Goal: Use online tool/utility: Use online tool/utility

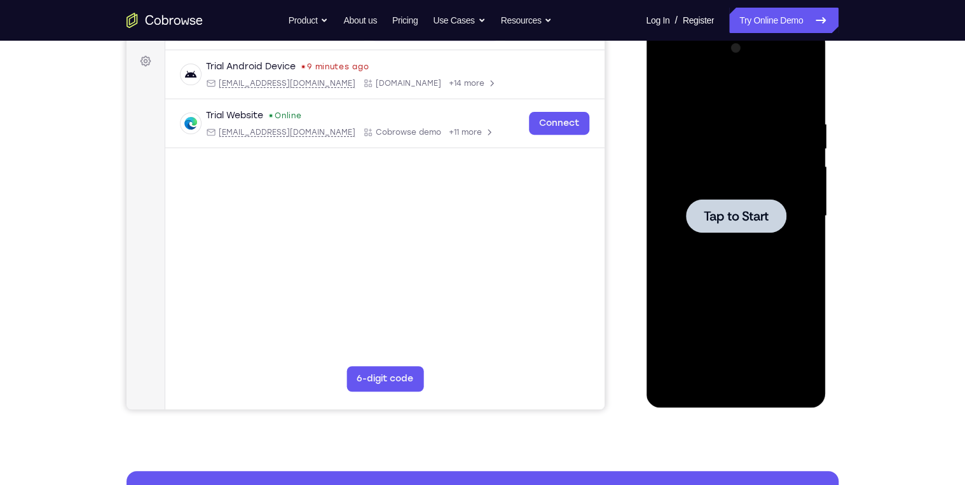
click at [803, 176] on div at bounding box center [735, 216] width 160 height 356
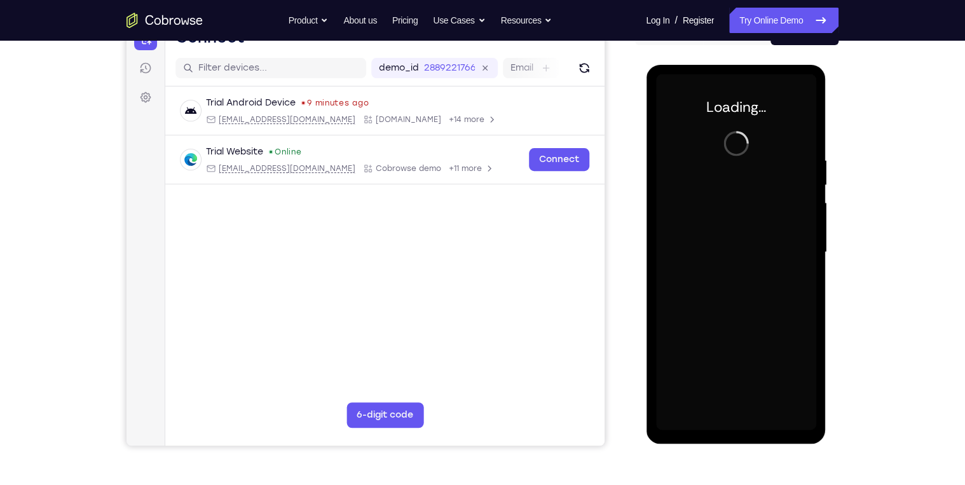
scroll to position [131, 0]
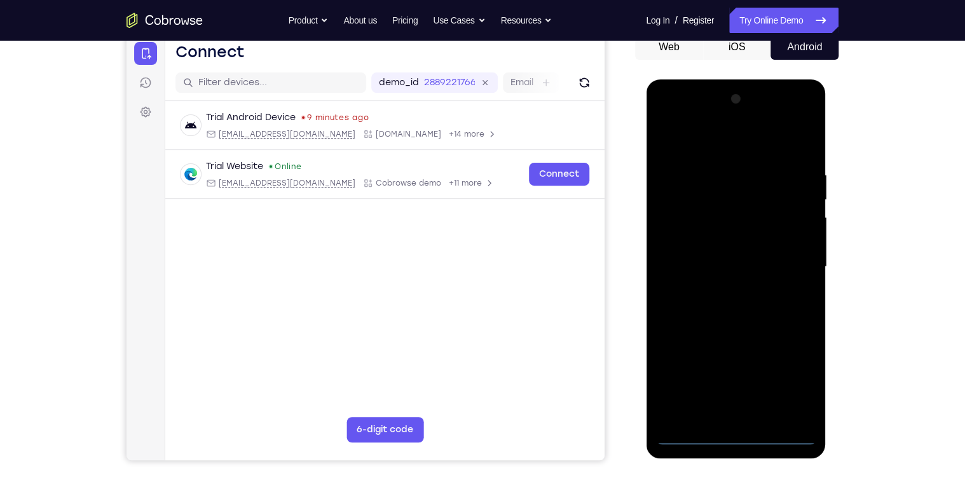
click at [728, 436] on div at bounding box center [735, 267] width 160 height 356
click at [792, 386] on div at bounding box center [735, 267] width 160 height 356
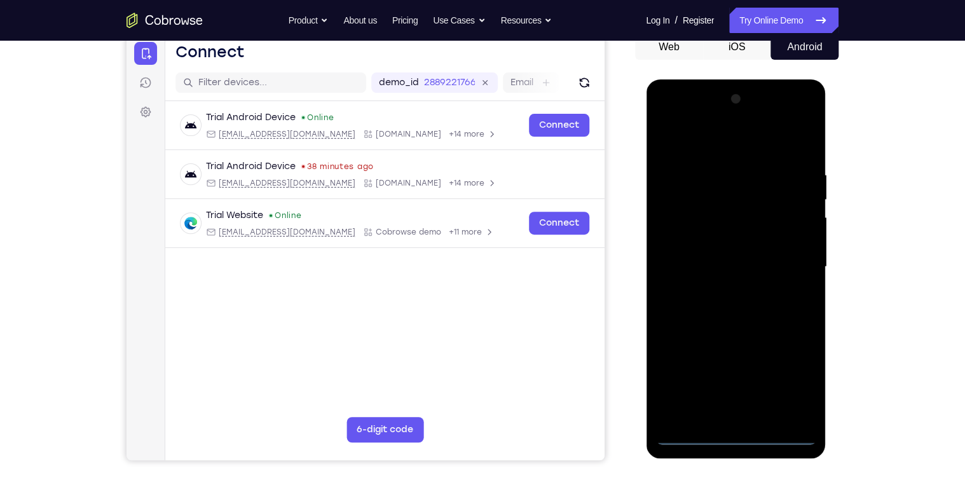
click at [703, 147] on div at bounding box center [735, 267] width 160 height 356
click at [787, 261] on div at bounding box center [735, 267] width 160 height 356
click at [718, 289] on div at bounding box center [735, 267] width 160 height 356
click at [726, 331] on div at bounding box center [735, 267] width 160 height 356
click at [703, 207] on div at bounding box center [735, 267] width 160 height 356
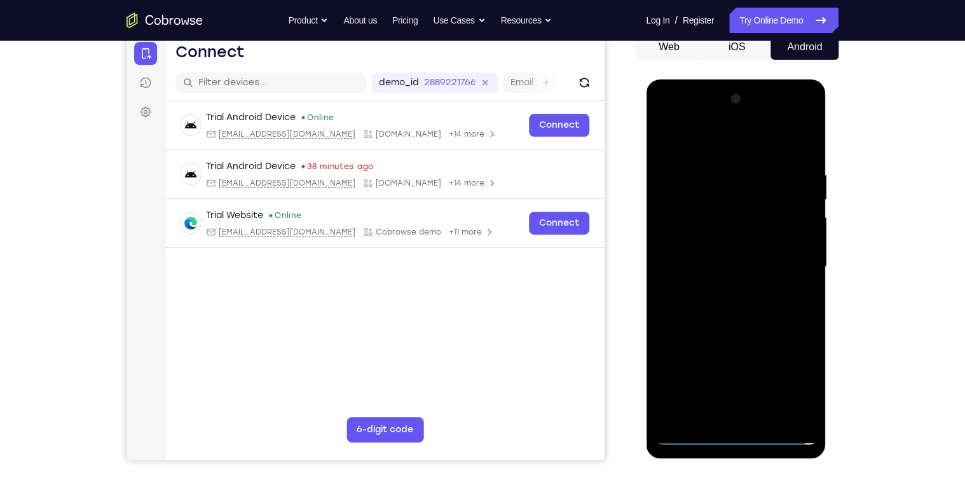
click at [723, 236] on div at bounding box center [735, 267] width 160 height 356
click at [714, 319] on div at bounding box center [735, 267] width 160 height 356
click at [761, 231] on div at bounding box center [735, 267] width 160 height 356
click at [724, 337] on div at bounding box center [735, 267] width 160 height 356
click at [716, 421] on div at bounding box center [735, 267] width 160 height 356
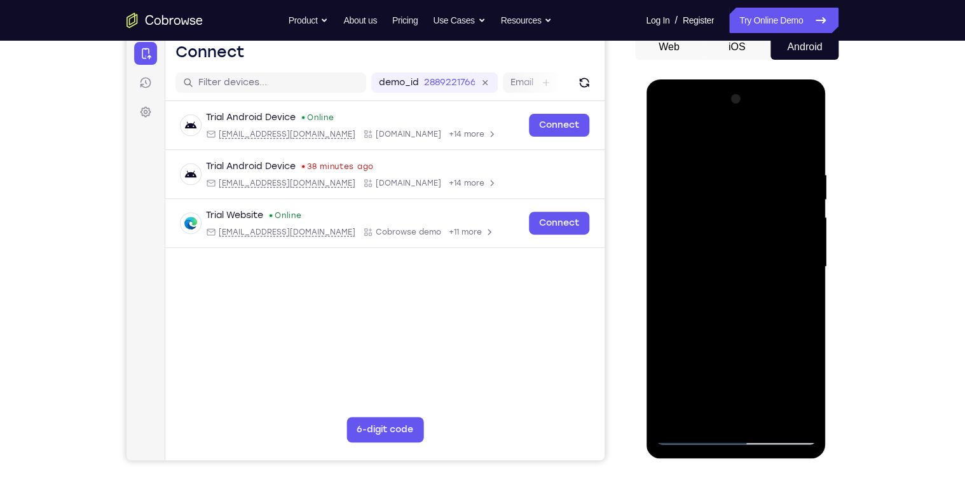
click at [714, 232] on div at bounding box center [735, 267] width 160 height 356
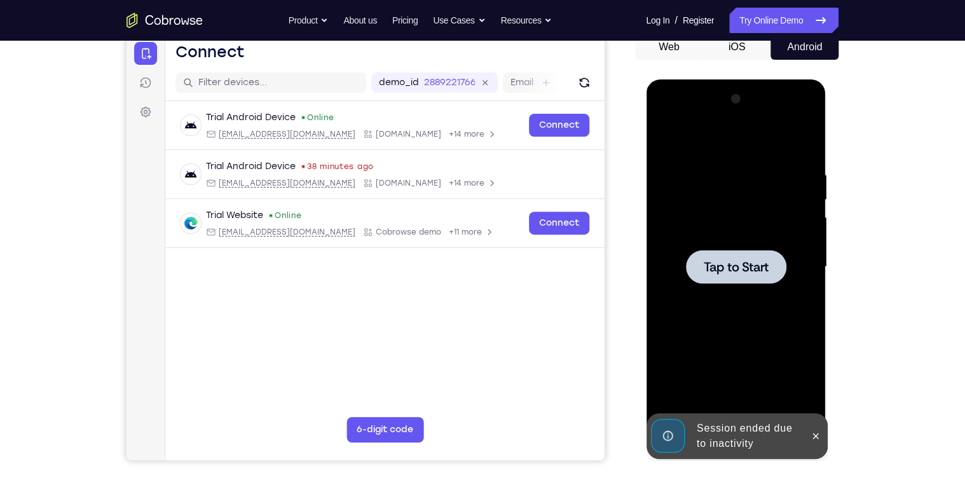
drag, startPoint x: 744, startPoint y: 309, endPoint x: 779, endPoint y: 288, distance: 41.1
click at [747, 309] on div at bounding box center [735, 267] width 160 height 356
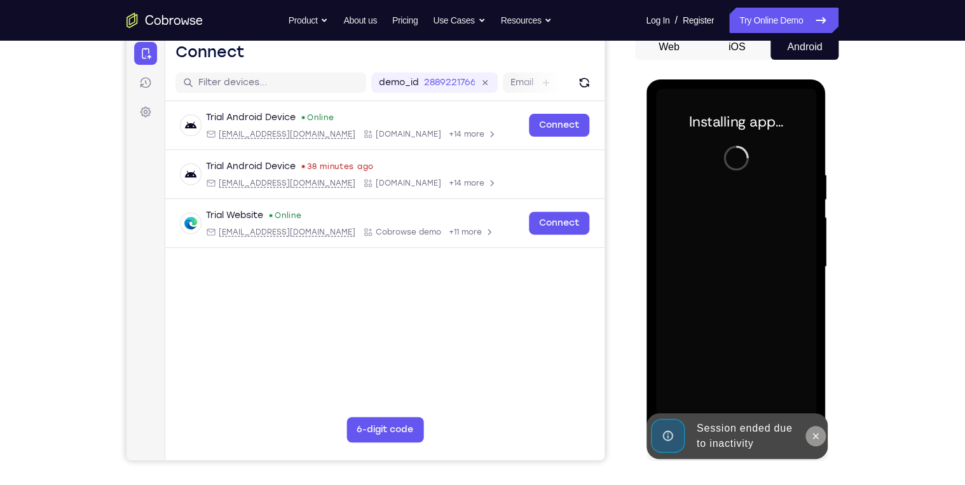
click at [818, 439] on icon at bounding box center [815, 436] width 10 height 10
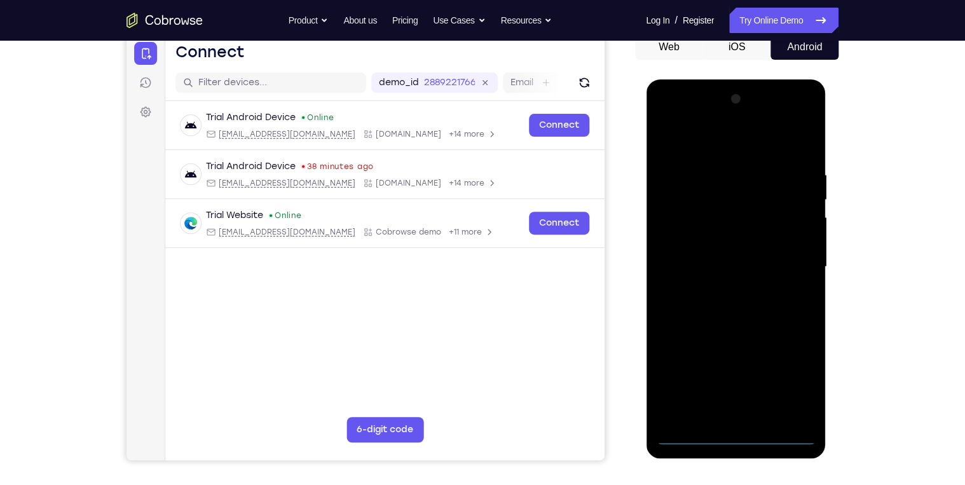
click at [736, 438] on div at bounding box center [735, 267] width 160 height 356
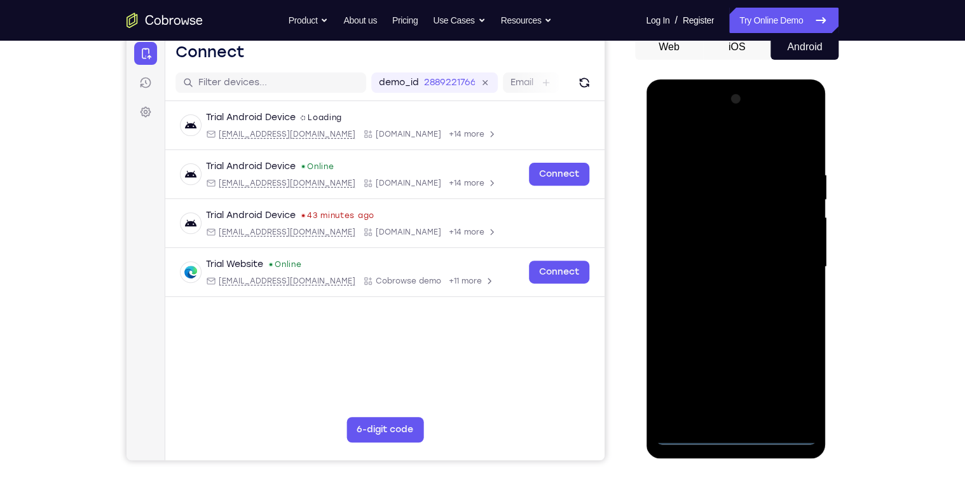
click at [794, 377] on div at bounding box center [735, 267] width 160 height 356
click at [738, 144] on div at bounding box center [735, 267] width 160 height 356
click at [791, 263] on div at bounding box center [735, 267] width 160 height 356
click at [719, 287] on div at bounding box center [735, 267] width 160 height 356
click at [735, 326] on div at bounding box center [735, 267] width 160 height 356
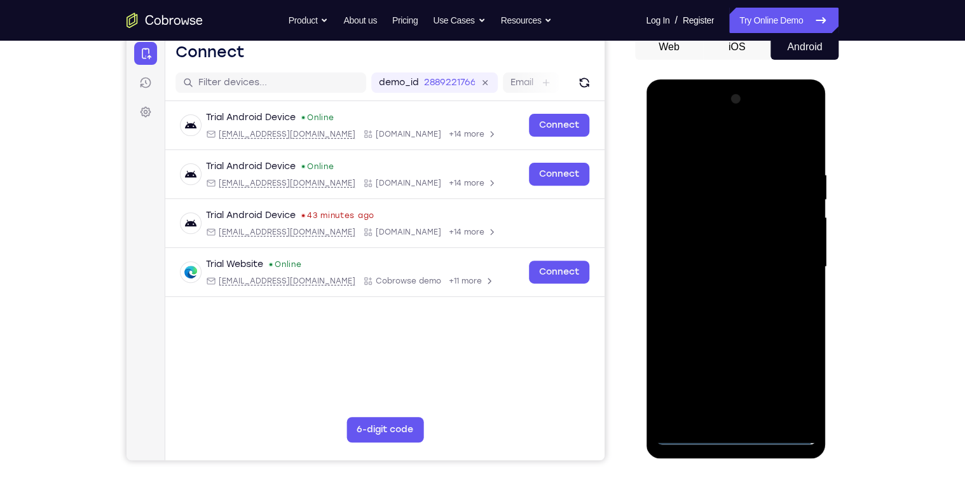
click at [725, 203] on div at bounding box center [735, 267] width 160 height 356
click at [728, 234] on div at bounding box center [735, 267] width 160 height 356
click at [728, 337] on div at bounding box center [735, 267] width 160 height 356
click at [728, 416] on div at bounding box center [735, 267] width 160 height 356
click at [713, 253] on div at bounding box center [735, 267] width 160 height 356
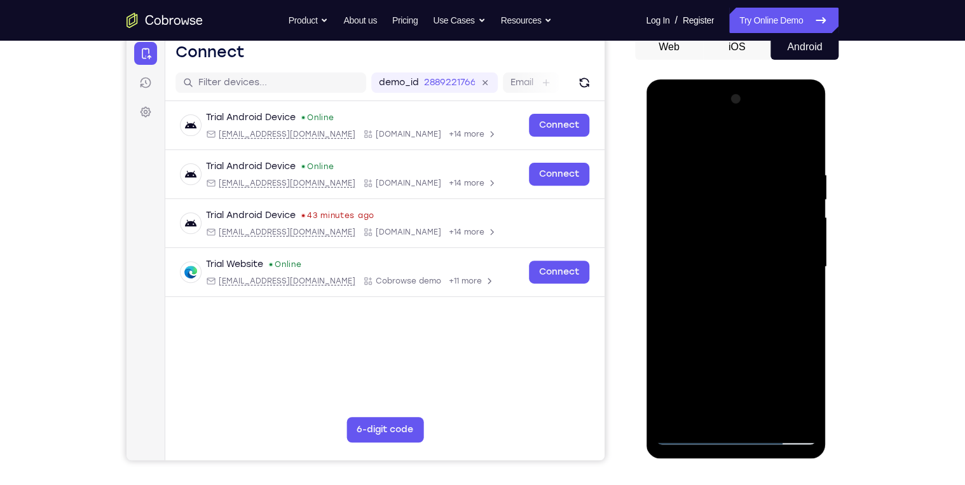
click at [792, 415] on div at bounding box center [735, 267] width 160 height 356
click at [733, 327] on div at bounding box center [735, 267] width 160 height 356
click at [792, 416] on div at bounding box center [735, 267] width 160 height 356
drag, startPoint x: 663, startPoint y: 138, endPoint x: 690, endPoint y: 175, distance: 46.0
click at [665, 140] on div at bounding box center [735, 267] width 160 height 356
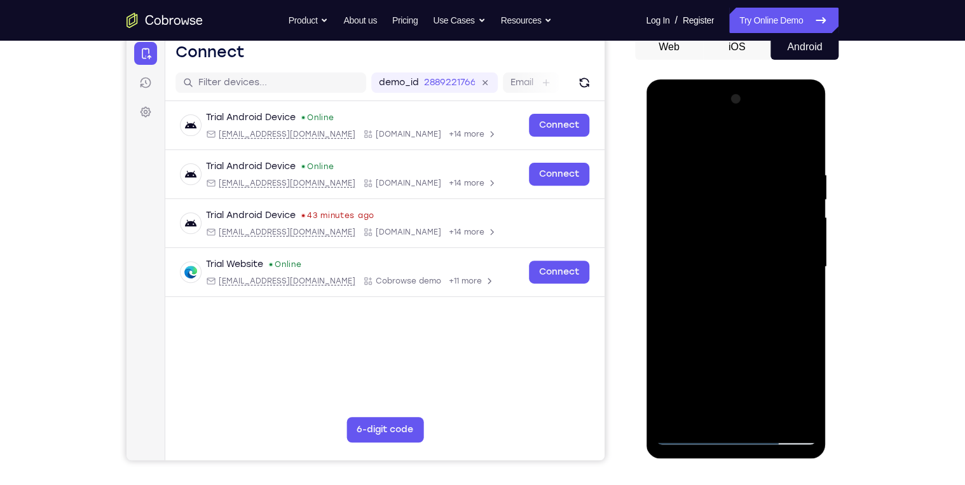
drag, startPoint x: 721, startPoint y: 330, endPoint x: 738, endPoint y: 259, distance: 72.7
click at [743, 179] on div at bounding box center [735, 267] width 160 height 356
drag, startPoint x: 710, startPoint y: 385, endPoint x: 713, endPoint y: 337, distance: 48.4
click at [733, 261] on div at bounding box center [735, 267] width 160 height 356
click at [679, 383] on div at bounding box center [735, 267] width 160 height 356
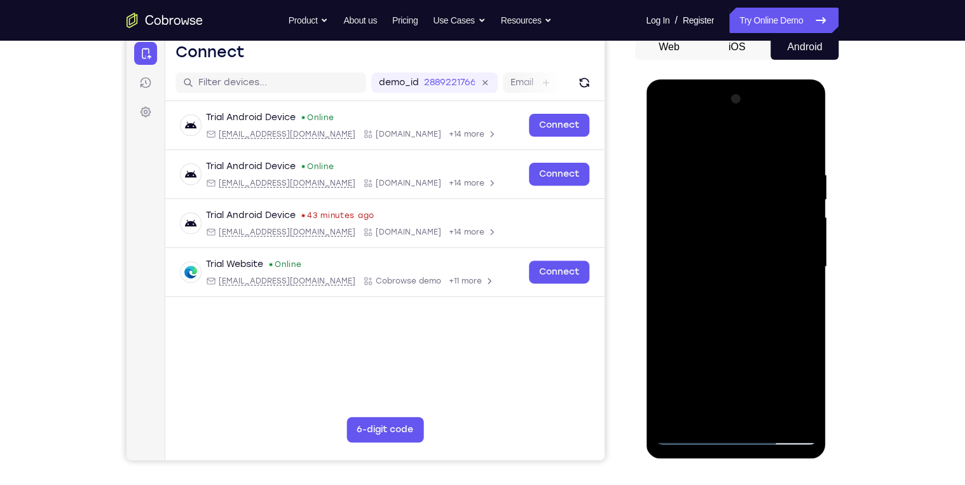
click at [731, 313] on div at bounding box center [735, 267] width 160 height 356
click at [791, 418] on div at bounding box center [735, 267] width 160 height 356
click at [737, 139] on div at bounding box center [735, 267] width 160 height 356
click at [741, 322] on div at bounding box center [735, 267] width 160 height 356
click at [726, 205] on div at bounding box center [735, 267] width 160 height 356
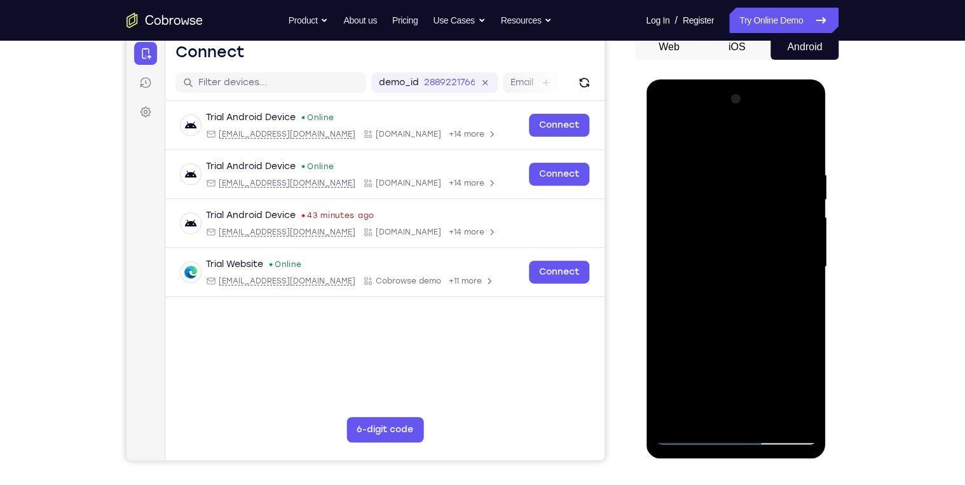
click at [719, 336] on div at bounding box center [735, 267] width 160 height 356
click at [714, 418] on div at bounding box center [735, 267] width 160 height 356
click at [740, 275] on div at bounding box center [735, 267] width 160 height 356
click at [719, 313] on div at bounding box center [735, 267] width 160 height 356
click at [738, 417] on div at bounding box center [735, 267] width 160 height 356
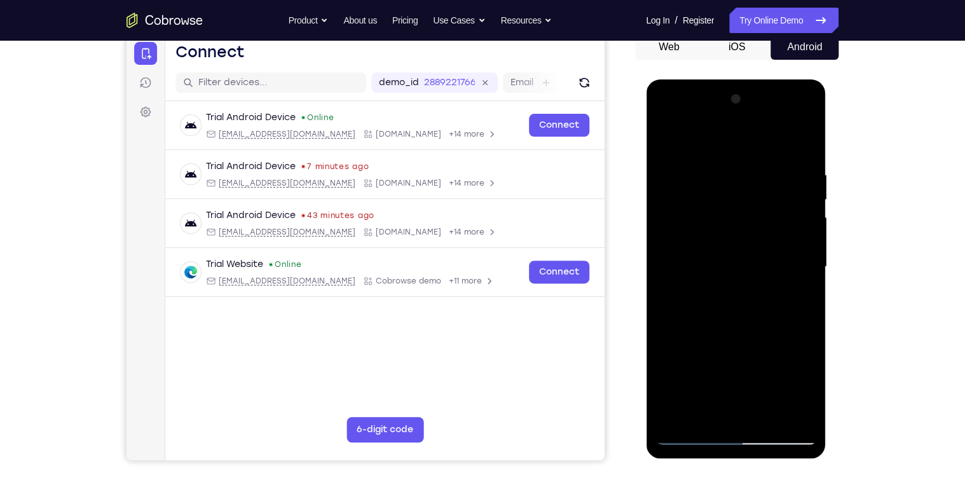
click at [736, 238] on div at bounding box center [735, 267] width 160 height 356
click at [761, 144] on div at bounding box center [735, 267] width 160 height 356
click at [755, 165] on div at bounding box center [735, 267] width 160 height 356
click at [746, 263] on div at bounding box center [735, 267] width 160 height 356
drag, startPoint x: 749, startPoint y: 282, endPoint x: 754, endPoint y: 254, distance: 28.9
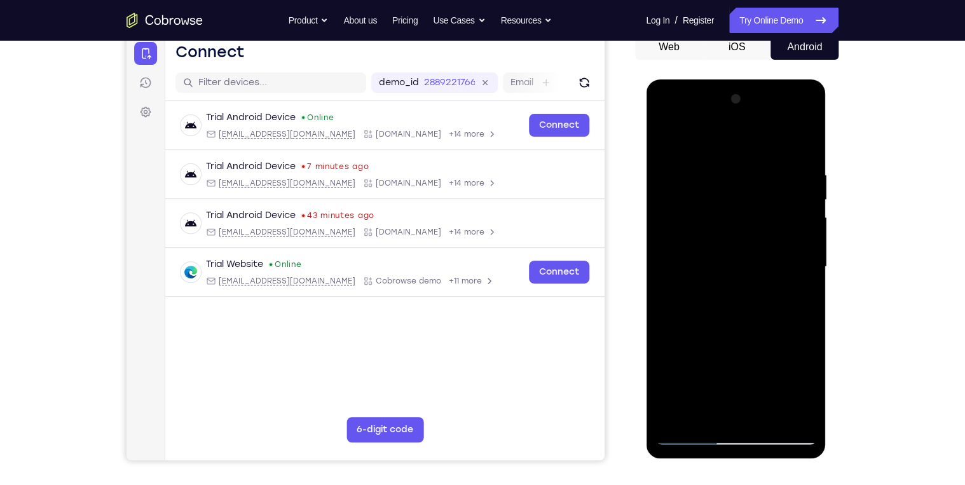
click at [750, 250] on div at bounding box center [735, 267] width 160 height 356
click at [751, 311] on div at bounding box center [735, 267] width 160 height 356
click at [804, 139] on div at bounding box center [735, 267] width 160 height 356
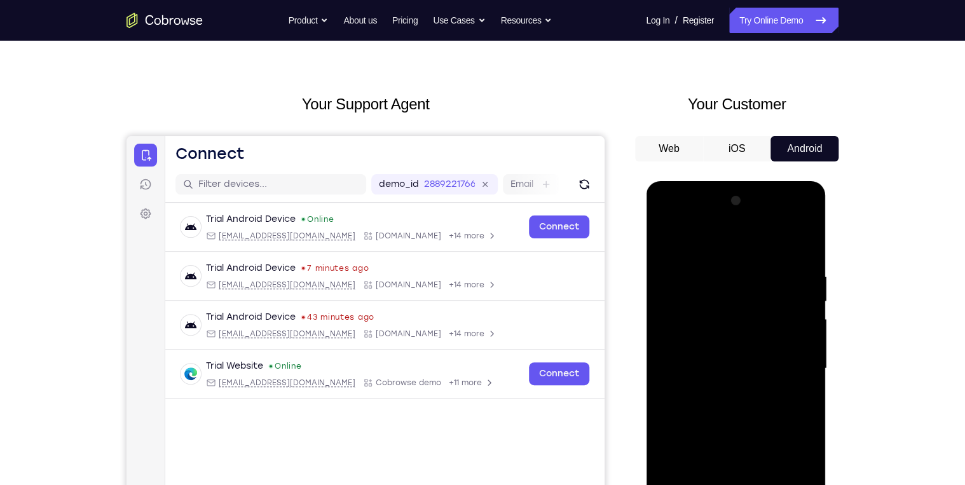
scroll to position [182, 0]
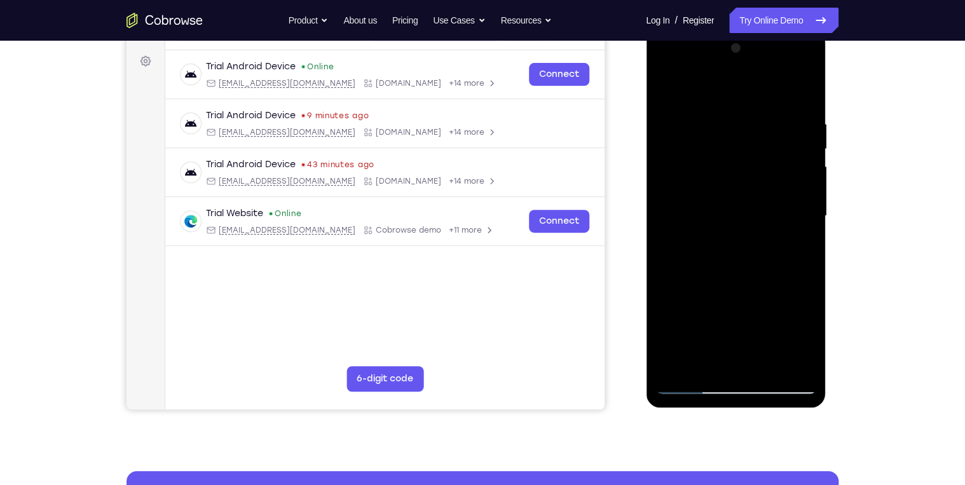
click at [770, 365] on div at bounding box center [735, 216] width 160 height 356
click at [733, 285] on div at bounding box center [735, 216] width 160 height 356
click at [731, 186] on div at bounding box center [735, 216] width 160 height 356
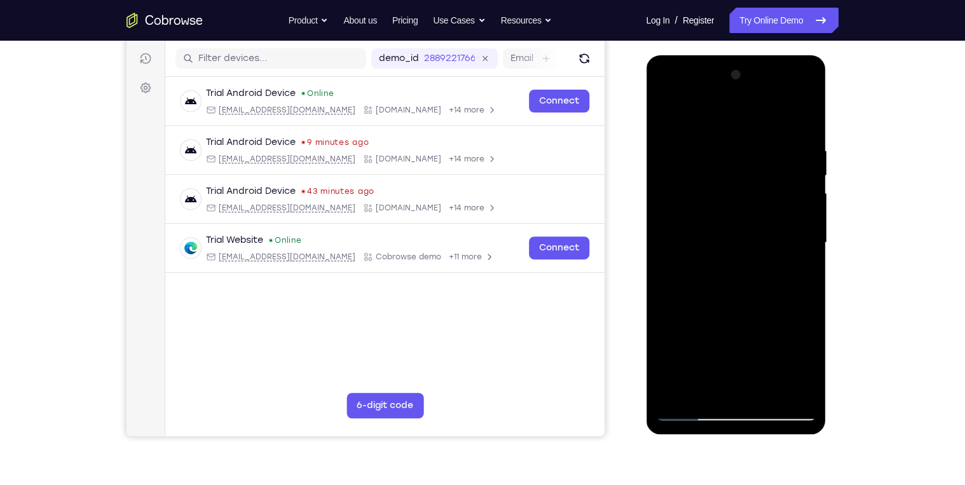
scroll to position [80, 0]
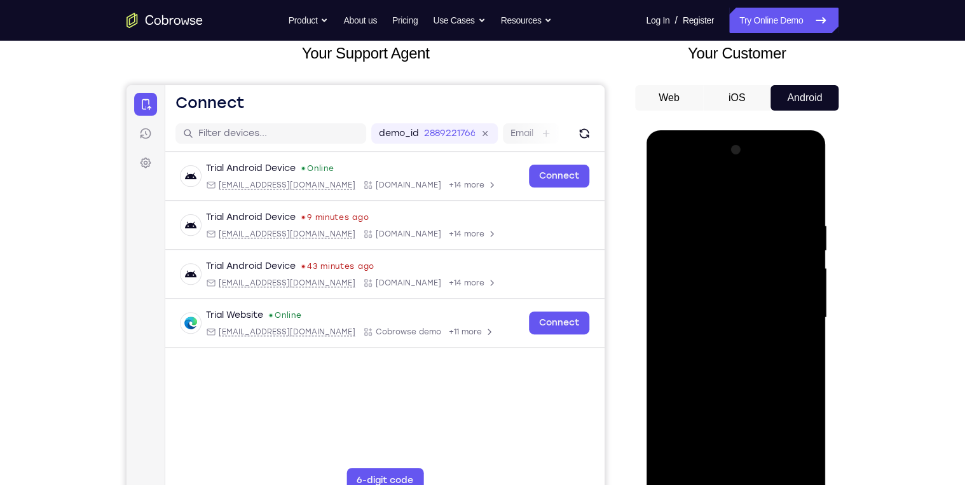
drag, startPoint x: 764, startPoint y: 294, endPoint x: 747, endPoint y: 383, distance: 91.2
click at [747, 383] on div at bounding box center [735, 318] width 160 height 356
drag, startPoint x: 757, startPoint y: 330, endPoint x: 743, endPoint y: 393, distance: 64.0
click at [738, 403] on div at bounding box center [735, 318] width 160 height 356
drag, startPoint x: 747, startPoint y: 370, endPoint x: 754, endPoint y: 210, distance: 160.3
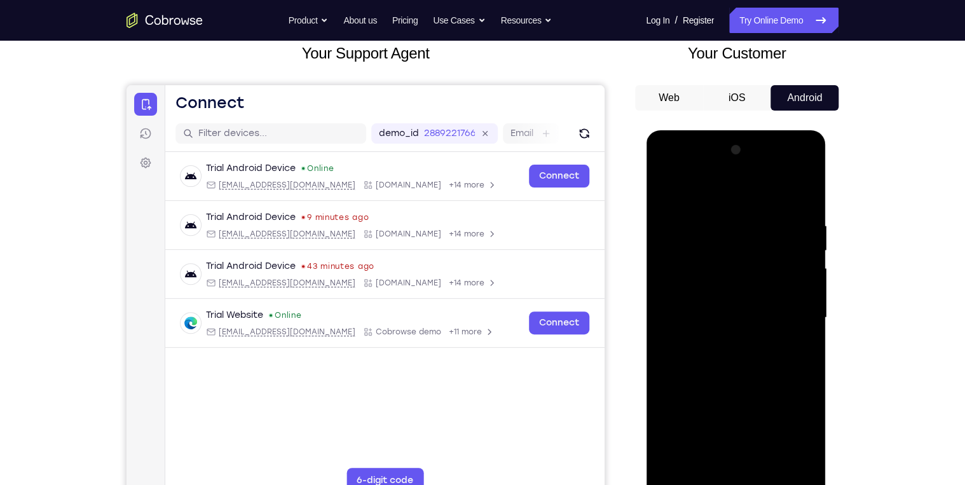
click at [751, 212] on div at bounding box center [735, 318] width 160 height 356
drag, startPoint x: 747, startPoint y: 330, endPoint x: 750, endPoint y: 222, distance: 108.1
click at [747, 217] on div at bounding box center [735, 318] width 160 height 356
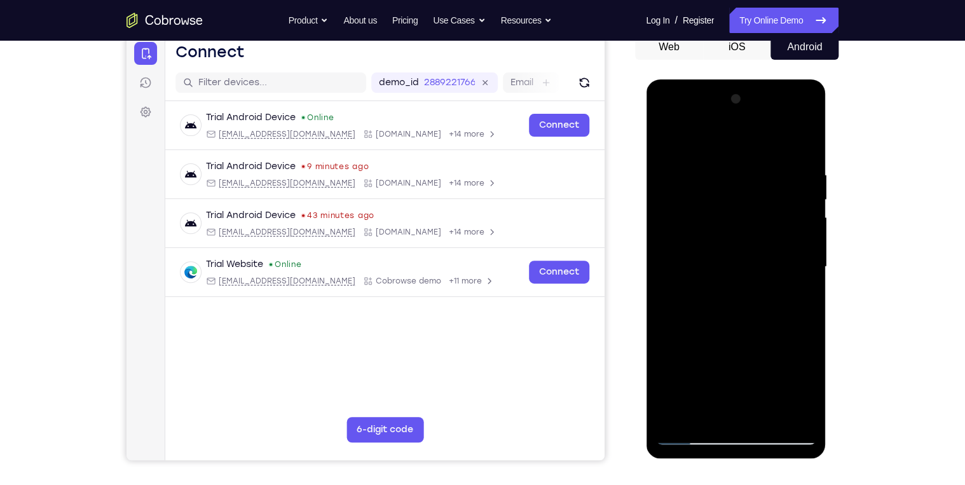
click at [686, 385] on div at bounding box center [735, 267] width 160 height 356
click at [684, 438] on div at bounding box center [735, 267] width 160 height 356
click at [730, 266] on div at bounding box center [735, 267] width 160 height 356
click at [689, 429] on div at bounding box center [735, 267] width 160 height 356
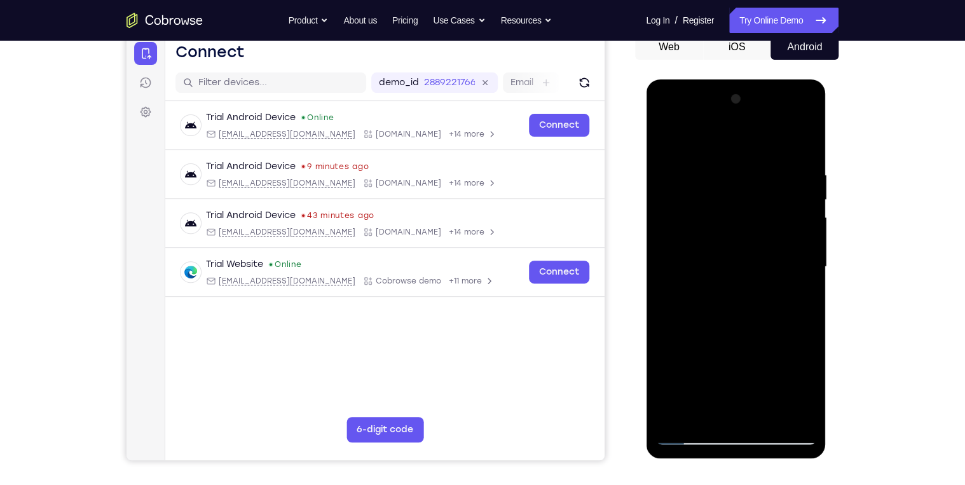
click at [686, 431] on div at bounding box center [735, 267] width 160 height 356
click at [686, 435] on div at bounding box center [735, 267] width 160 height 356
click at [679, 416] on div at bounding box center [735, 267] width 160 height 356
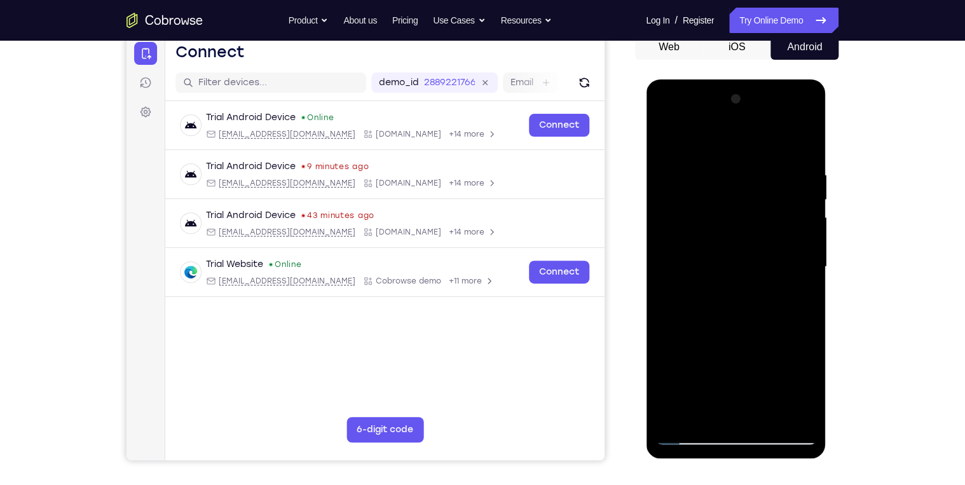
click at [714, 172] on div at bounding box center [735, 267] width 160 height 356
click at [801, 143] on div at bounding box center [735, 267] width 160 height 356
click at [675, 418] on div at bounding box center [735, 267] width 160 height 356
click at [675, 416] on div at bounding box center [735, 267] width 160 height 356
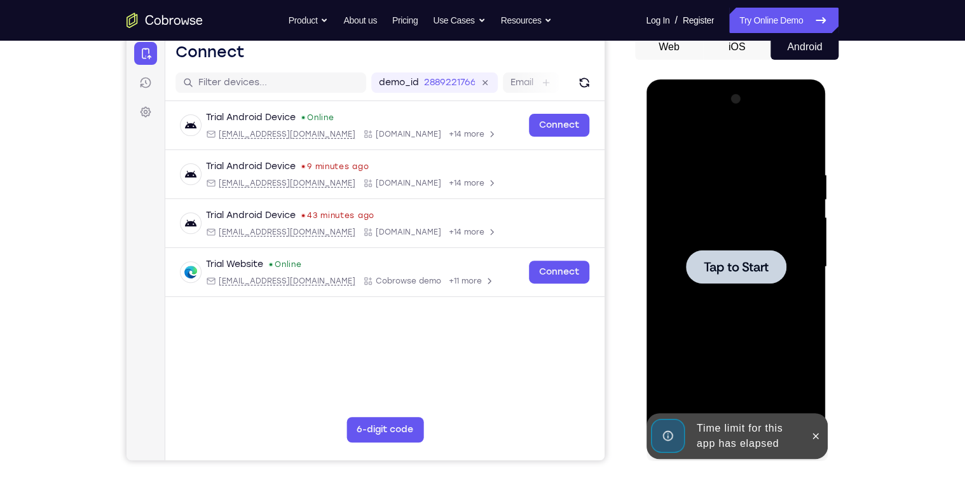
click at [676, 415] on div at bounding box center [735, 267] width 160 height 356
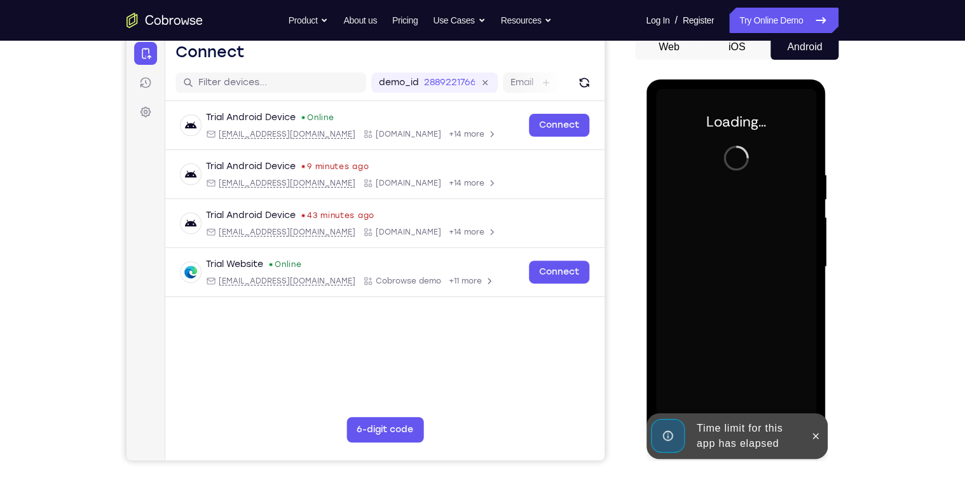
click at [676, 415] on div at bounding box center [735, 267] width 160 height 356
